Goal: Navigation & Orientation: Find specific page/section

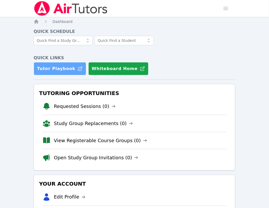
click at [86, 62] on link "Tutor Playbook" at bounding box center [60, 68] width 53 height 13
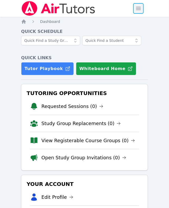
click at [139, 10] on span "button" at bounding box center [138, 9] width 12 height 12
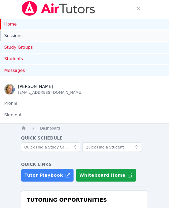
click at [16, 38] on link "Sessions" at bounding box center [84, 36] width 169 height 11
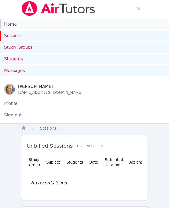
scroll to position [99, 0]
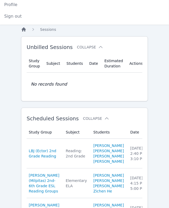
click at [23, 30] on icon "Breadcrumb" at bounding box center [24, 29] width 4 height 4
